Goal: Task Accomplishment & Management: Use online tool/utility

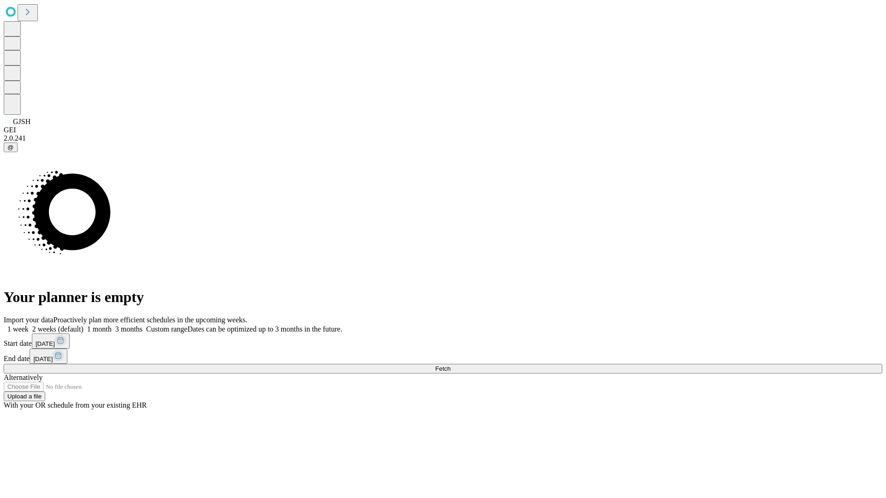
click at [112, 325] on label "1 month" at bounding box center [98, 329] width 28 height 8
click at [450, 365] on span "Fetch" at bounding box center [442, 368] width 15 height 7
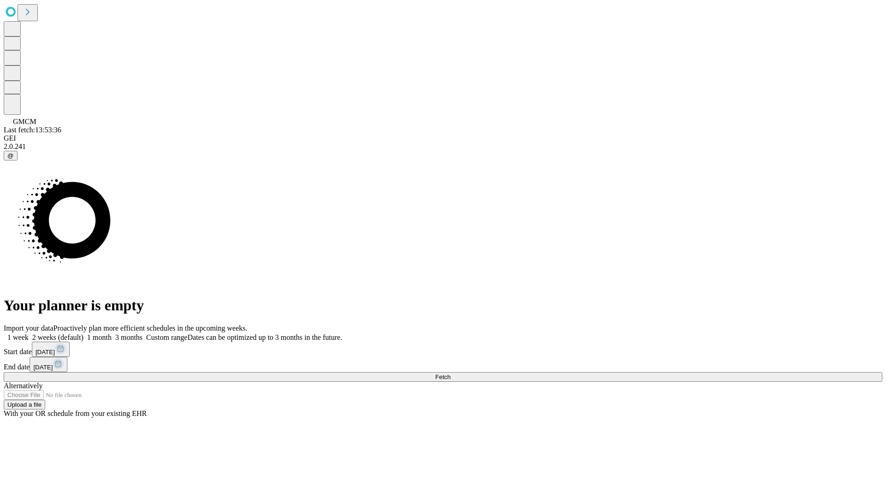
click at [112, 334] on label "1 month" at bounding box center [98, 338] width 28 height 8
click at [450, 374] on span "Fetch" at bounding box center [442, 377] width 15 height 7
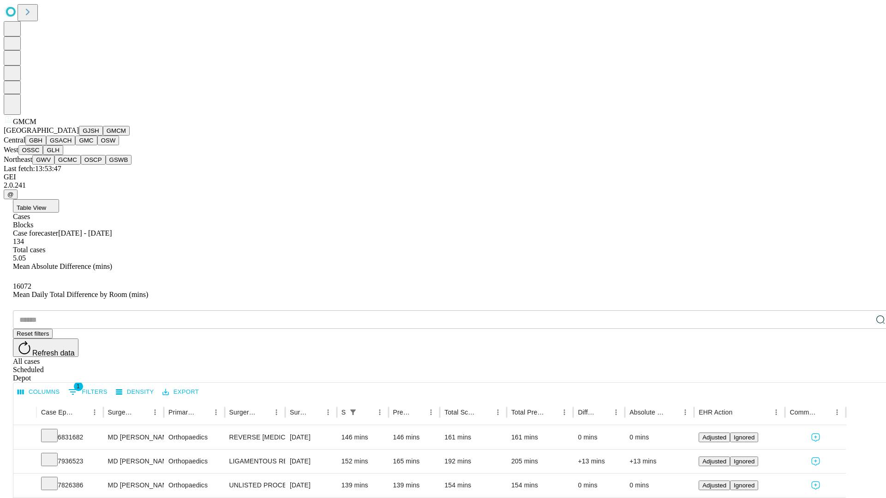
click at [46, 145] on button "GBH" at bounding box center [35, 141] width 21 height 10
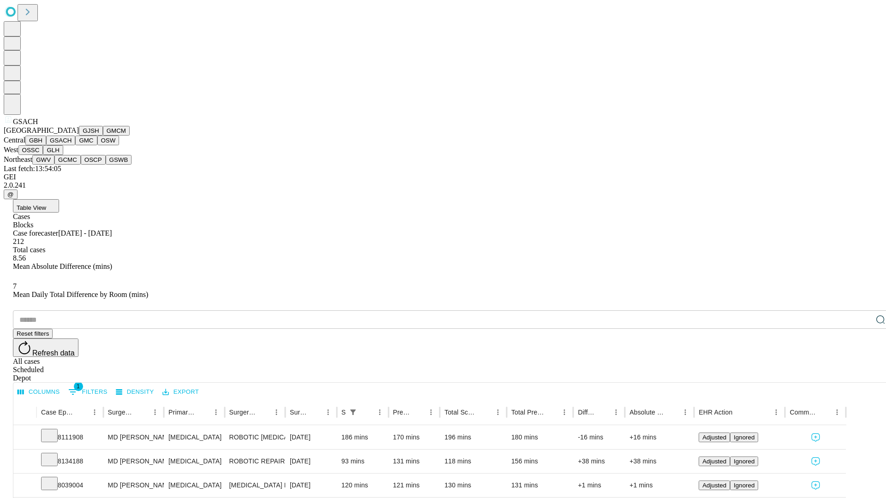
click at [75, 145] on button "GMC" at bounding box center [86, 141] width 22 height 10
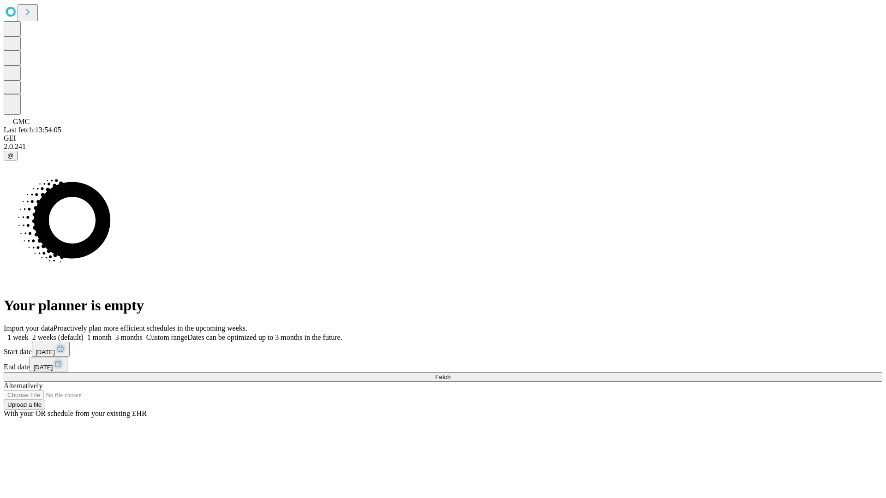
click at [112, 334] on label "1 month" at bounding box center [98, 338] width 28 height 8
click at [450, 374] on span "Fetch" at bounding box center [442, 377] width 15 height 7
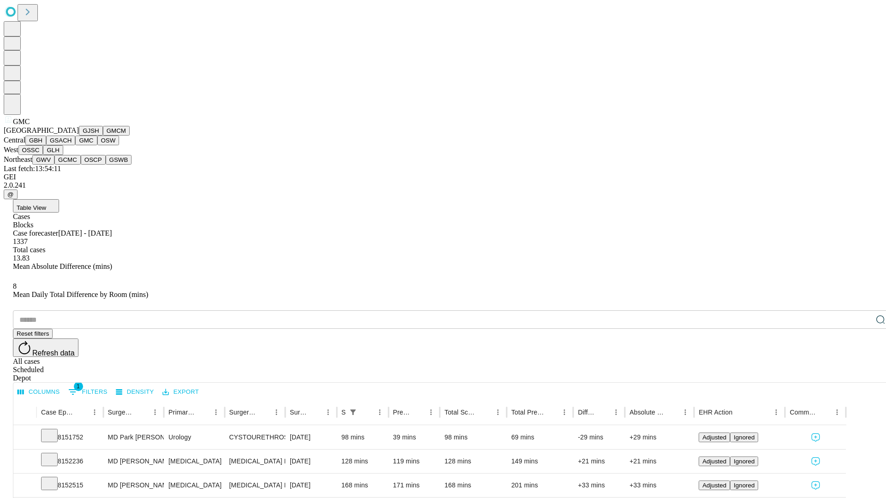
click at [97, 145] on button "OSW" at bounding box center [108, 141] width 22 height 10
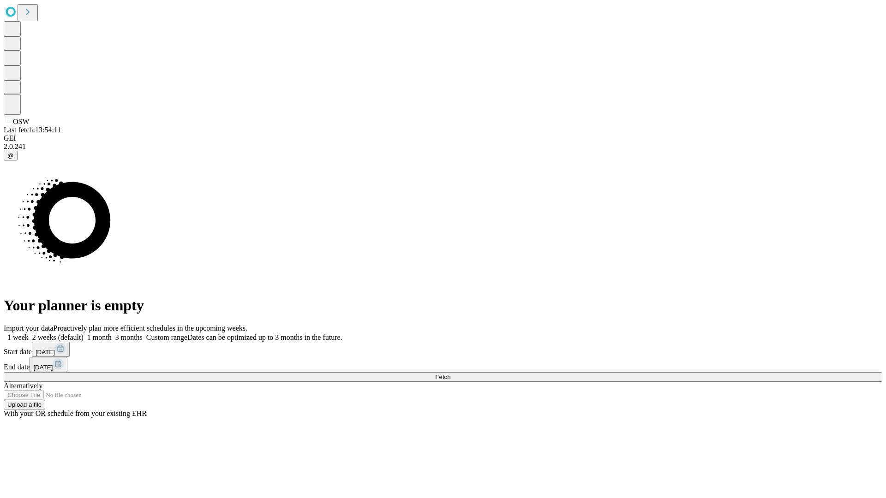
click at [112, 334] on label "1 month" at bounding box center [98, 338] width 28 height 8
click at [450, 374] on span "Fetch" at bounding box center [442, 377] width 15 height 7
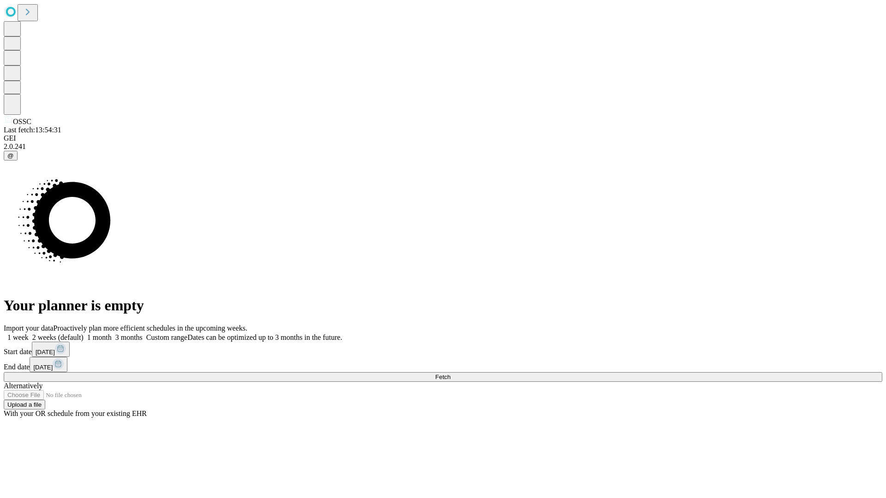
click at [112, 334] on label "1 month" at bounding box center [98, 338] width 28 height 8
click at [450, 374] on span "Fetch" at bounding box center [442, 377] width 15 height 7
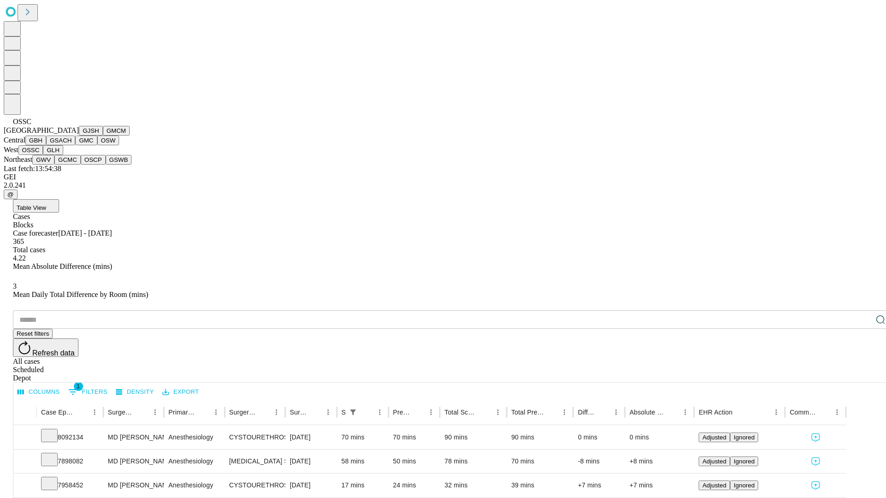
click at [63, 155] on button "GLH" at bounding box center [53, 150] width 20 height 10
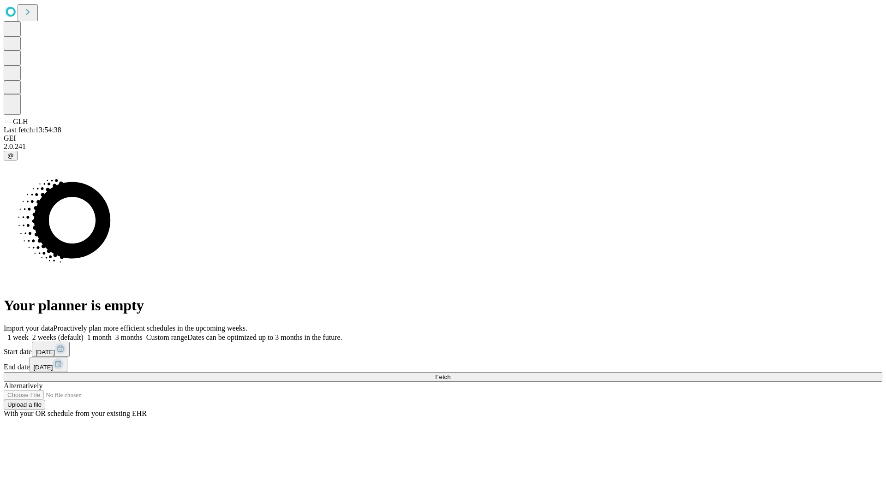
click at [450, 374] on span "Fetch" at bounding box center [442, 377] width 15 height 7
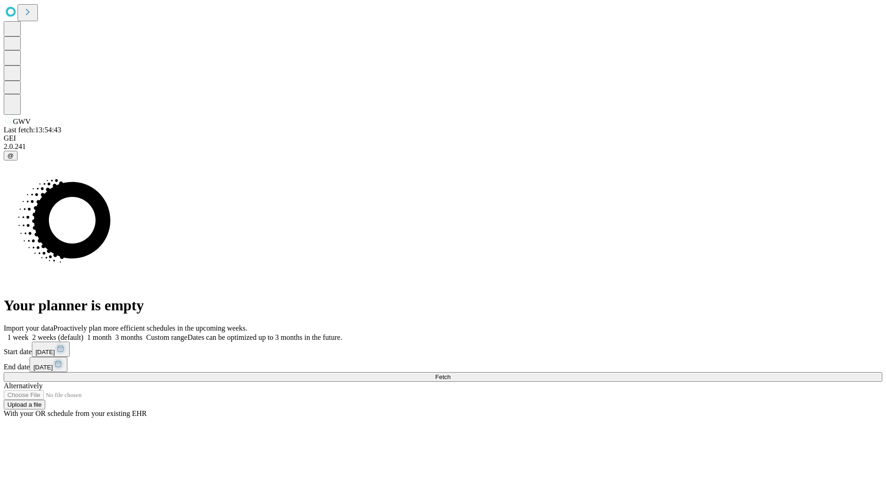
click at [450, 374] on span "Fetch" at bounding box center [442, 377] width 15 height 7
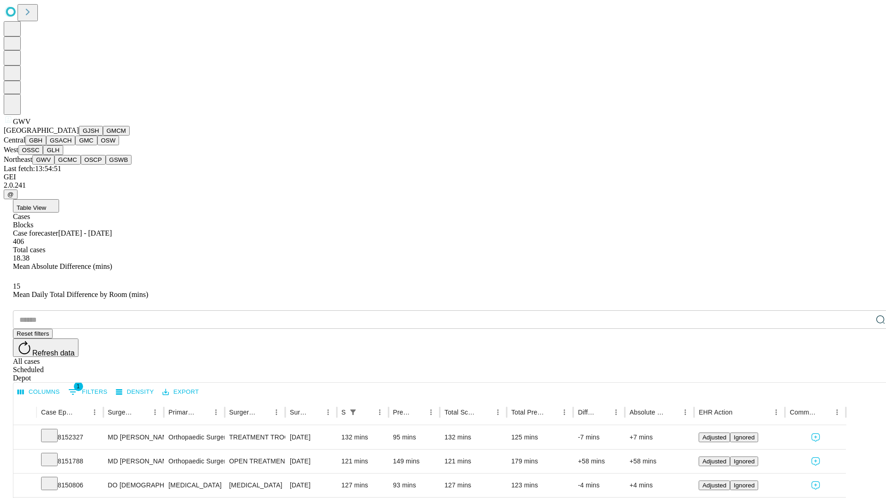
click at [72, 165] on button "GCMC" at bounding box center [67, 160] width 26 height 10
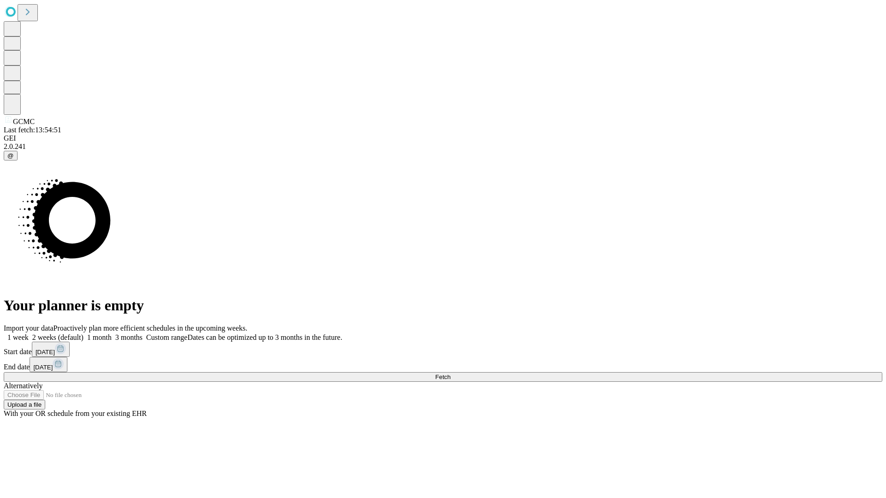
click at [112, 334] on label "1 month" at bounding box center [98, 338] width 28 height 8
click at [450, 374] on span "Fetch" at bounding box center [442, 377] width 15 height 7
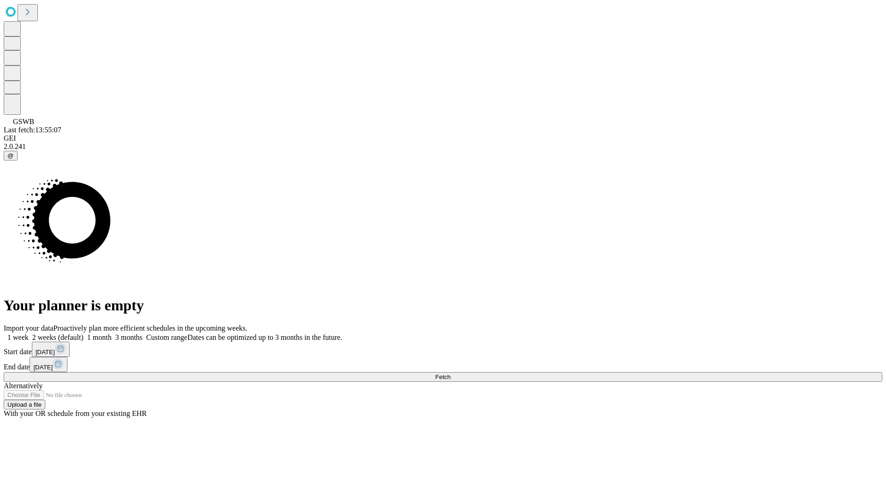
click at [112, 334] on label "1 month" at bounding box center [98, 338] width 28 height 8
click at [450, 374] on span "Fetch" at bounding box center [442, 377] width 15 height 7
